Goal: Information Seeking & Learning: Learn about a topic

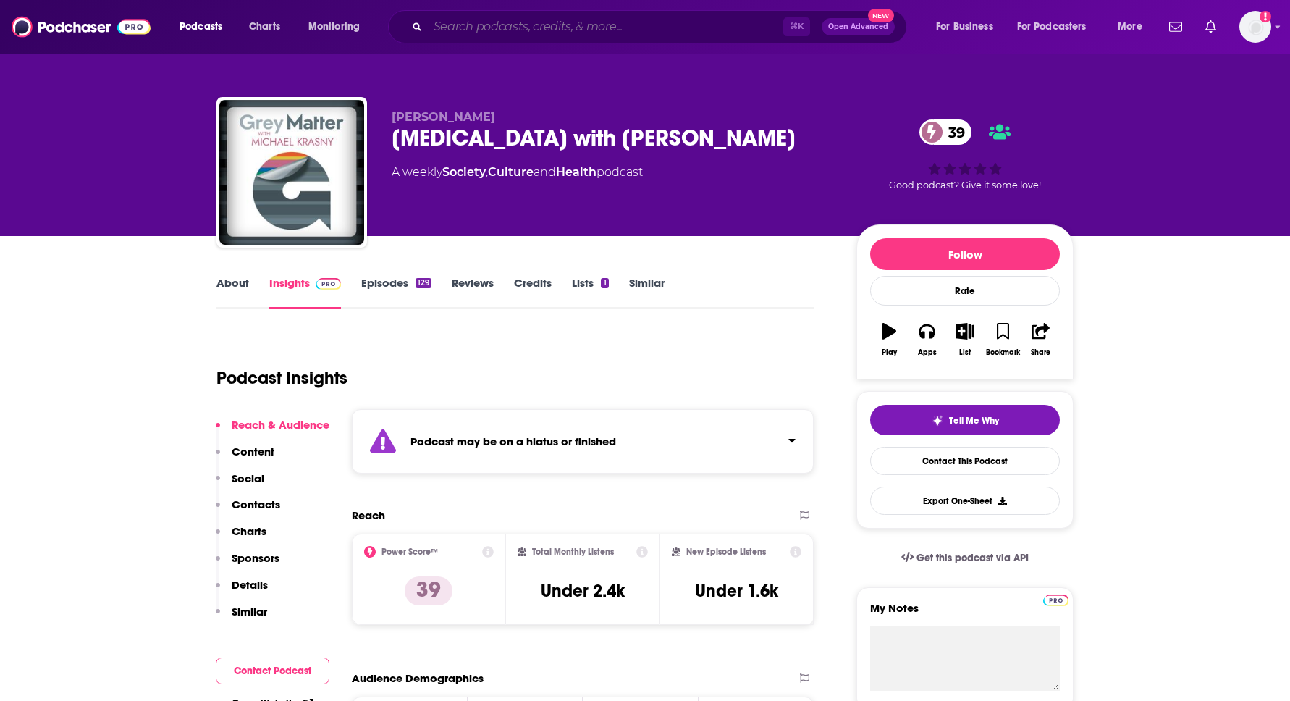
click at [594, 22] on input "Search podcasts, credits, & more..." at bounding box center [605, 26] width 355 height 23
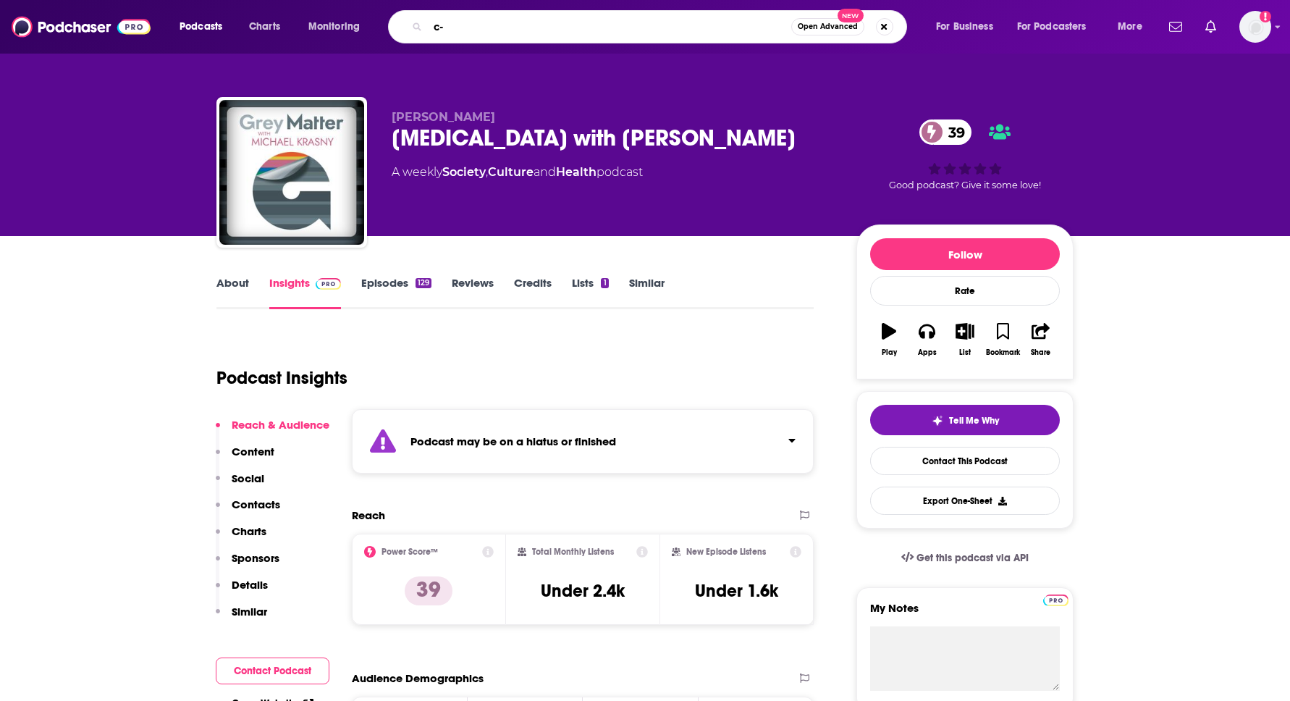
type input "c"
type input "[DEMOGRAPHIC_DATA]"
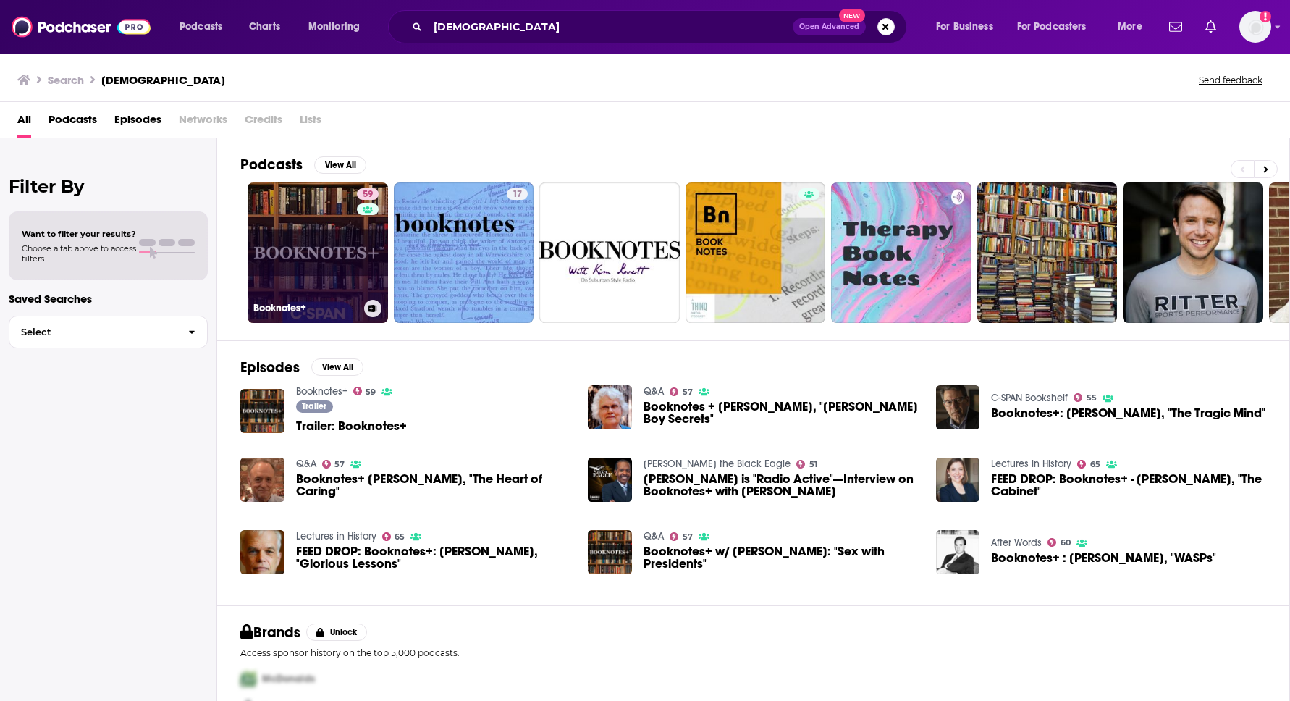
click at [303, 250] on link "59 Booknotes+" at bounding box center [318, 252] width 140 height 140
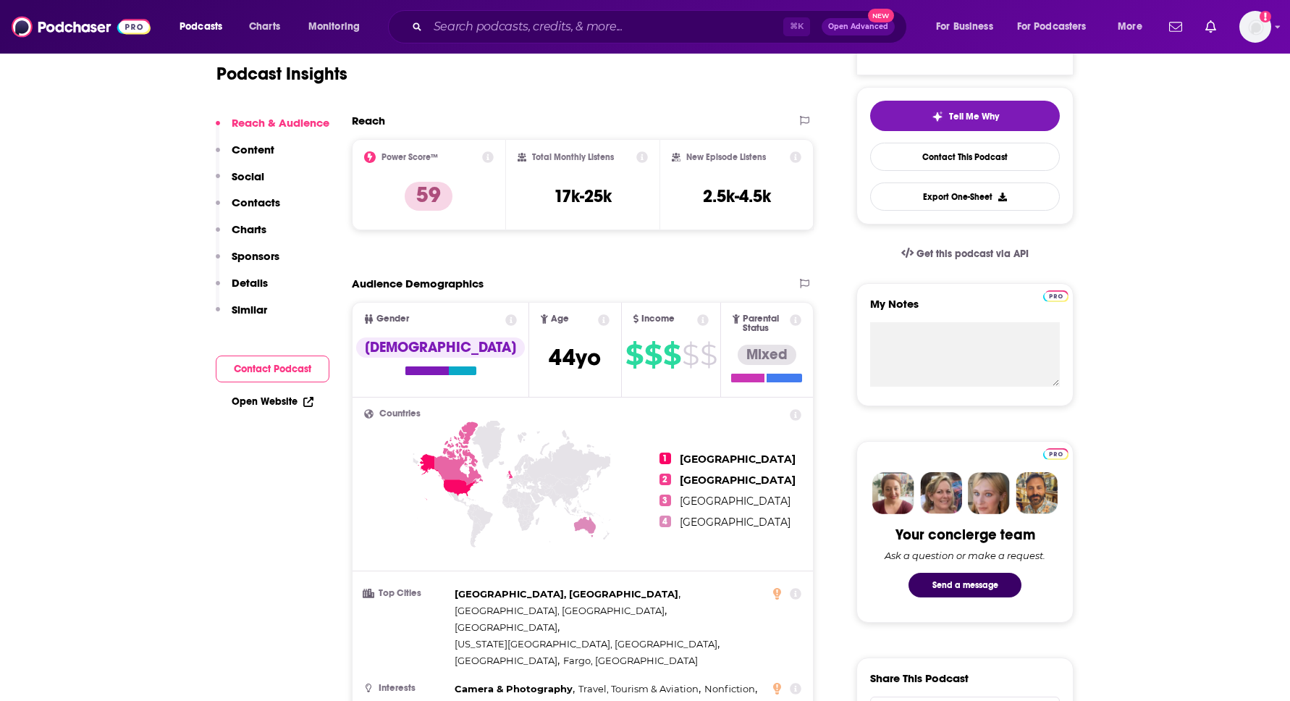
scroll to position [309, 0]
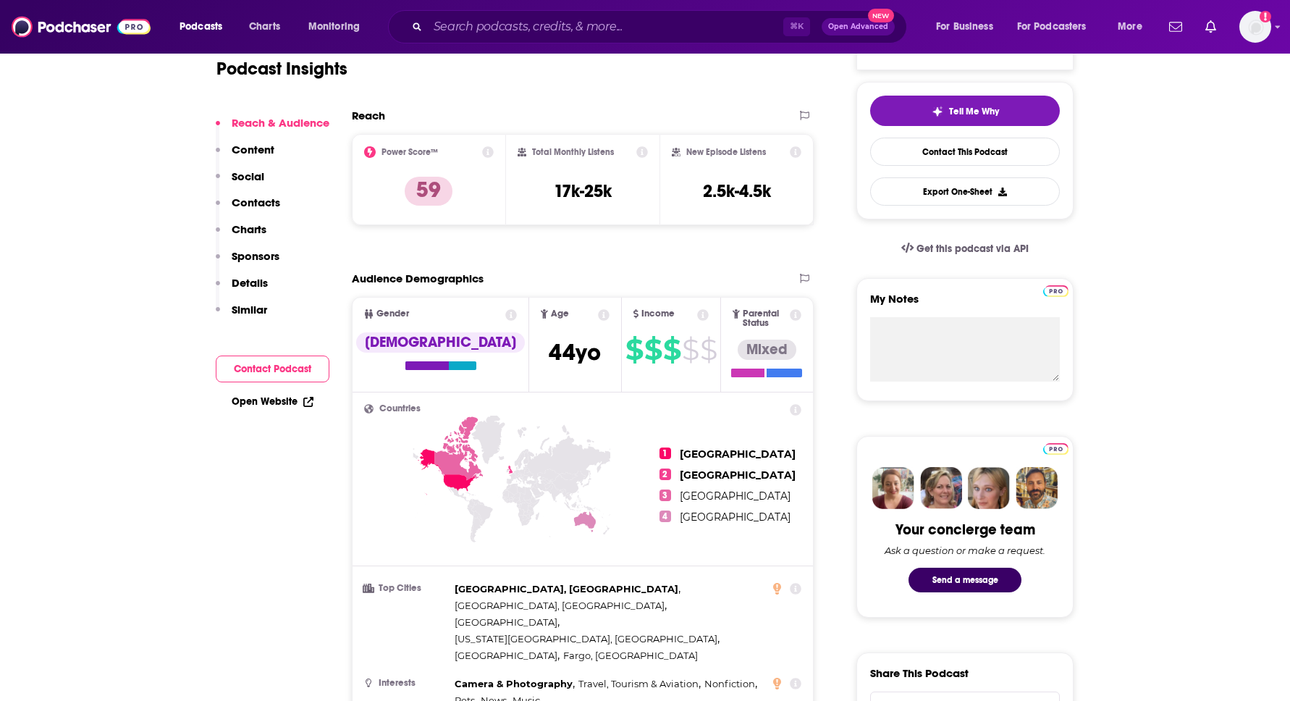
click at [498, 59] on div "Podcast Insights" at bounding box center [509, 60] width 586 height 74
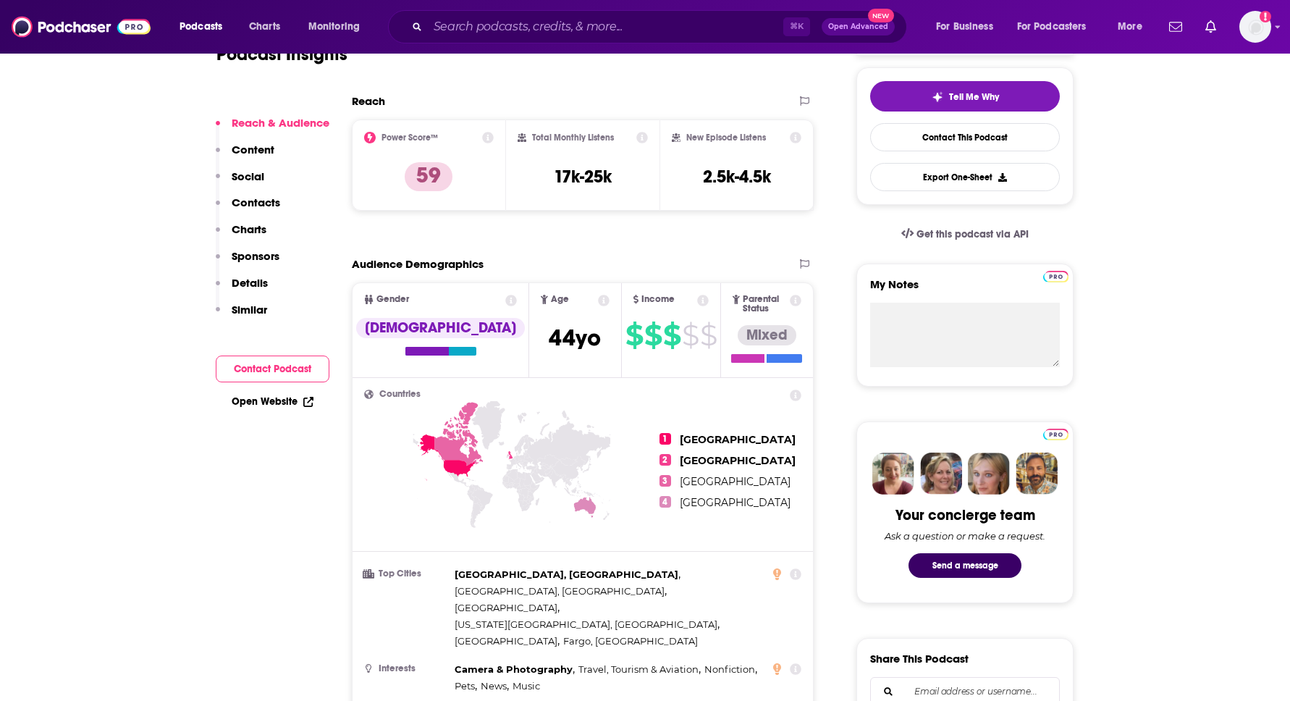
scroll to position [332, 0]
